Goal: Task Accomplishment & Management: Use online tool/utility

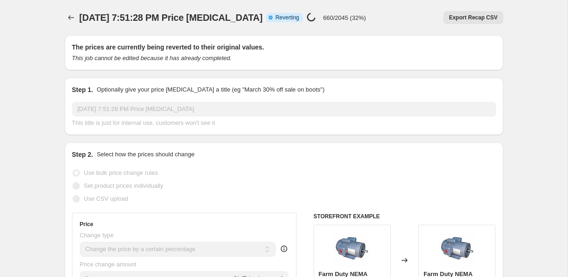
select select "percentage"
select select "pp"
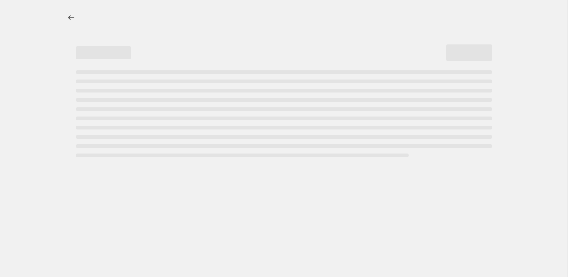
select select "percentage"
select select "pp"
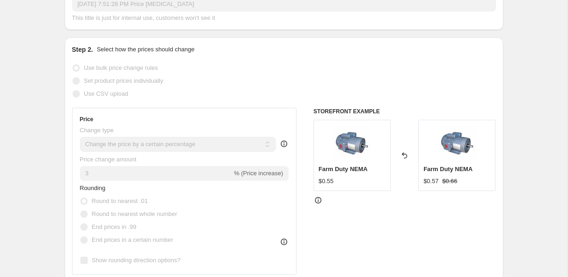
scroll to position [125, 0]
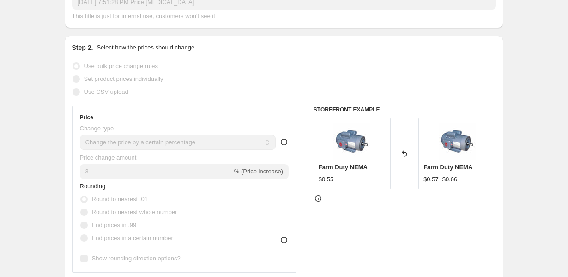
click at [75, 64] on span at bounding box center [75, 65] width 7 height 7
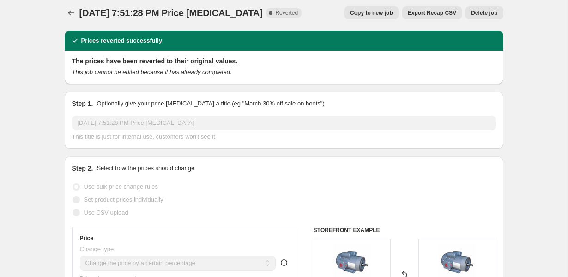
scroll to position [0, 0]
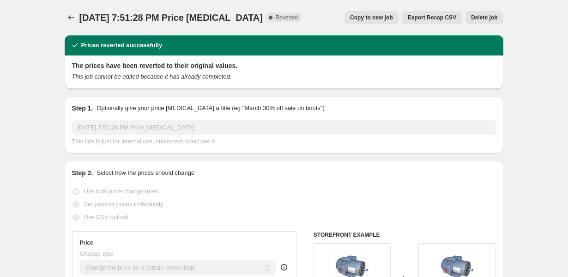
click at [375, 19] on span "Copy to new job" at bounding box center [371, 17] width 43 height 7
select select "percentage"
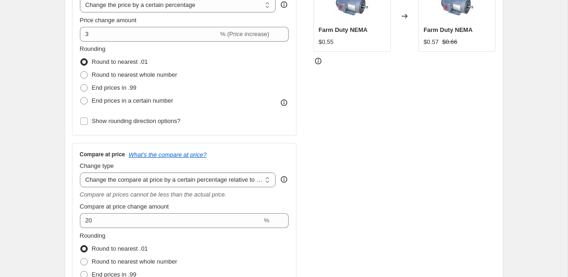
scroll to position [274, 0]
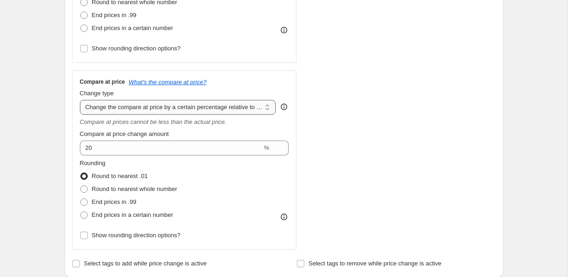
click at [142, 108] on select "Change the compare at price to the current price (sale) Change the compare at p…" at bounding box center [178, 107] width 196 height 15
select select "no_change"
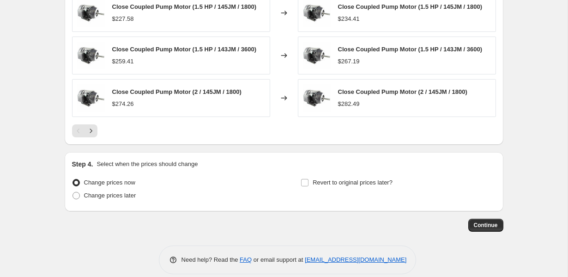
scroll to position [646, 0]
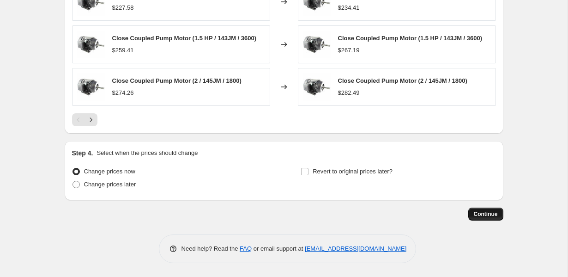
click at [480, 213] on span "Continue" at bounding box center [486, 213] width 24 height 7
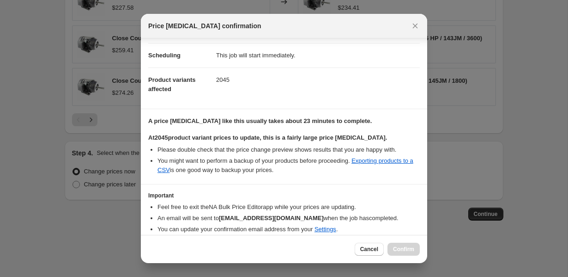
scroll to position [106, 0]
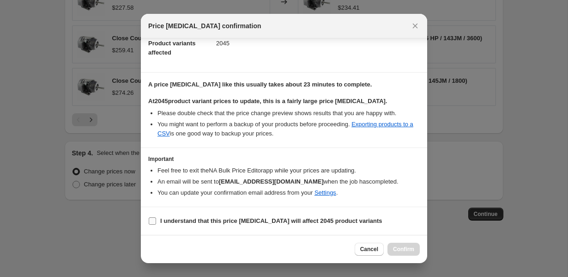
click at [151, 218] on input "I understand that this price change job will affect 2045 product variants" at bounding box center [152, 220] width 7 height 7
checkbox input "true"
click at [402, 248] on span "Confirm" at bounding box center [403, 248] width 21 height 7
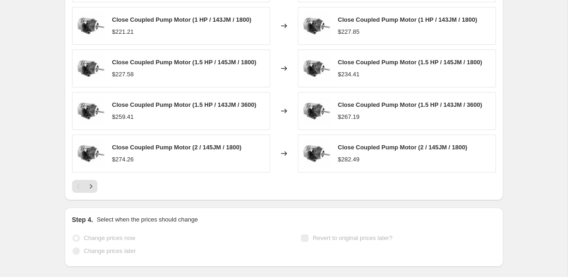
scroll to position [670, 0]
